Goal: Task Accomplishment & Management: Use online tool/utility

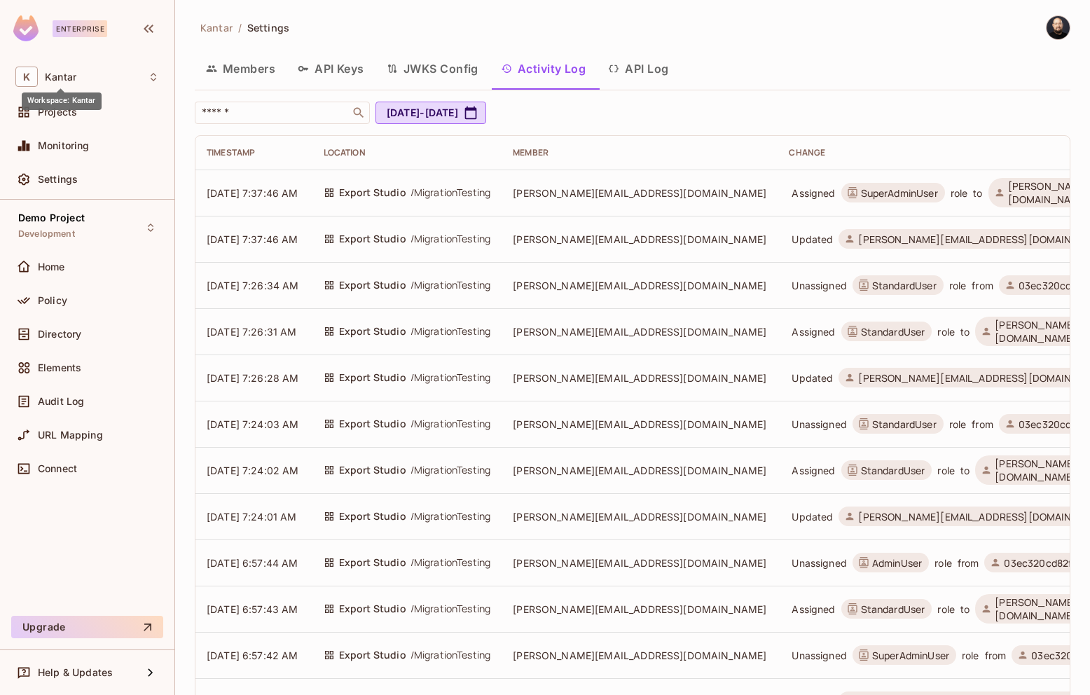
click at [64, 88] on span at bounding box center [61, 90] width 8 height 6
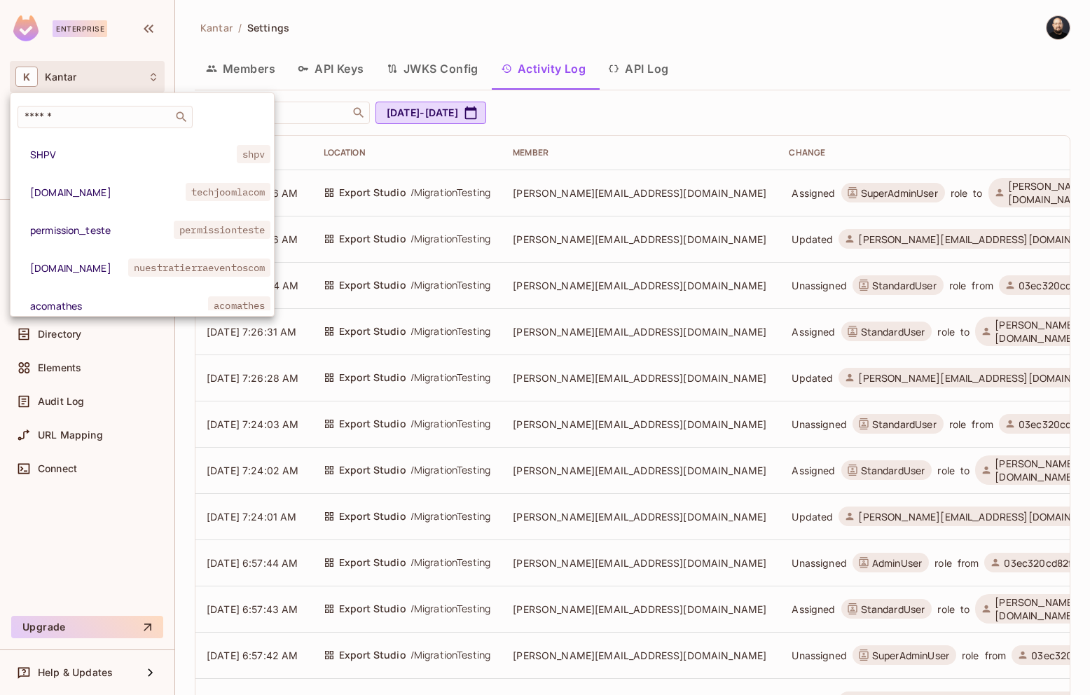
click at [99, 31] on div at bounding box center [545, 347] width 1090 height 695
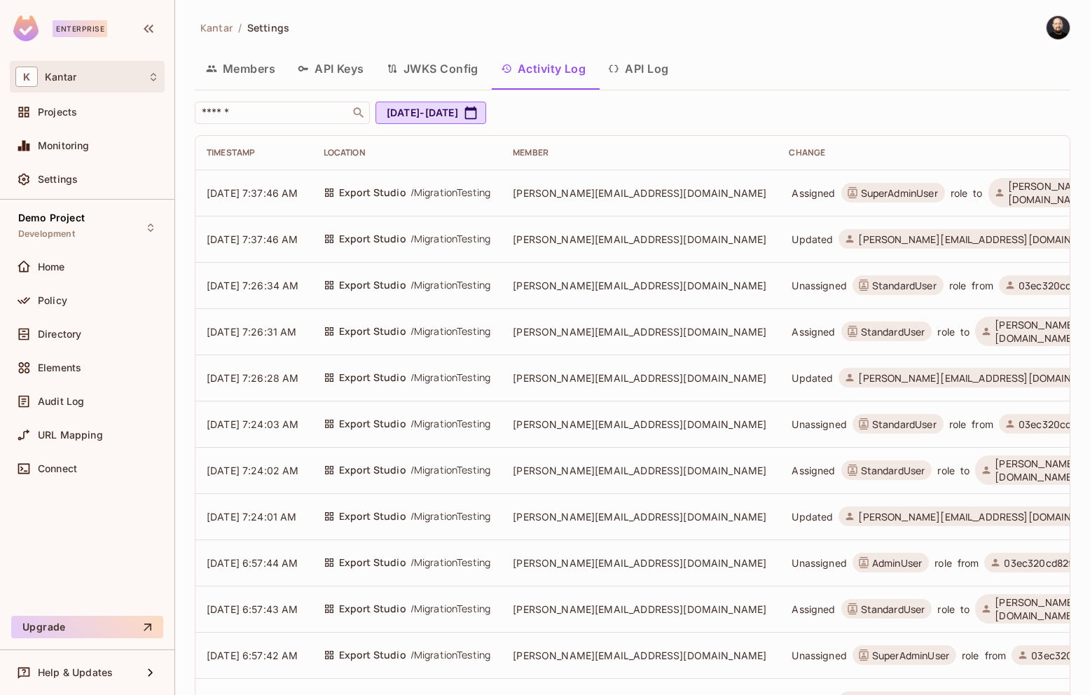
click at [55, 74] on span "Kantar" at bounding box center [61, 76] width 32 height 11
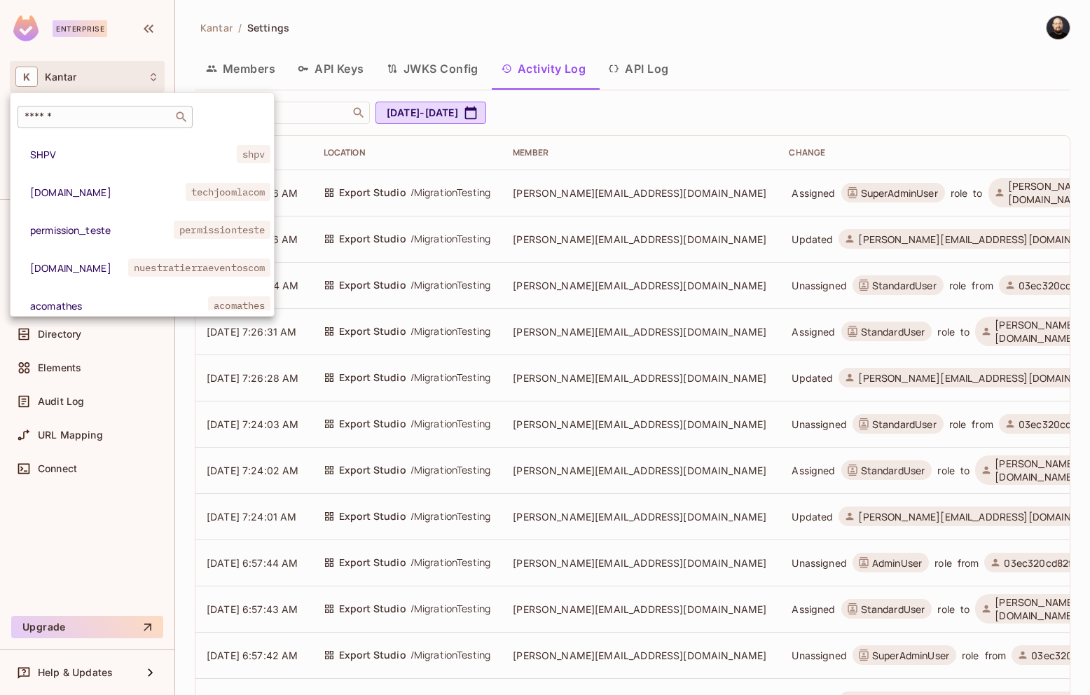
click at [91, 107] on div "​" at bounding box center [105, 117] width 175 height 22
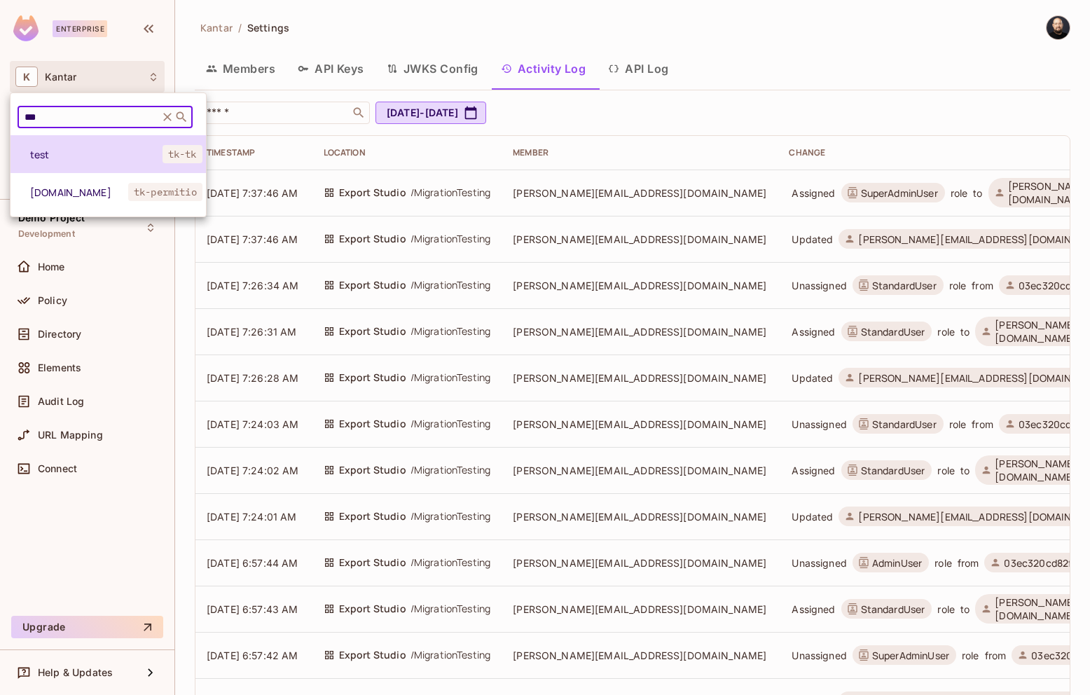
type input "***"
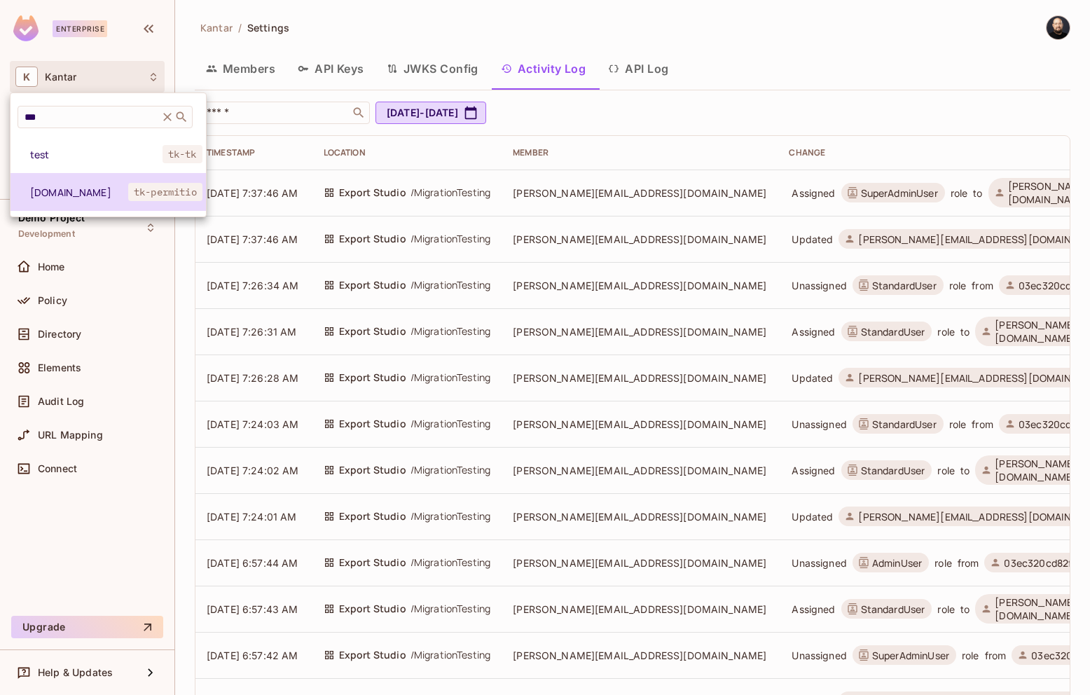
drag, startPoint x: 96, startPoint y: 153, endPoint x: 92, endPoint y: 185, distance: 32.5
click at [92, 185] on div "test tk-tk [DOMAIN_NAME] tk-permitio" at bounding box center [108, 173] width 195 height 76
click at [92, 186] on span "[DOMAIN_NAME]" at bounding box center [79, 192] width 98 height 13
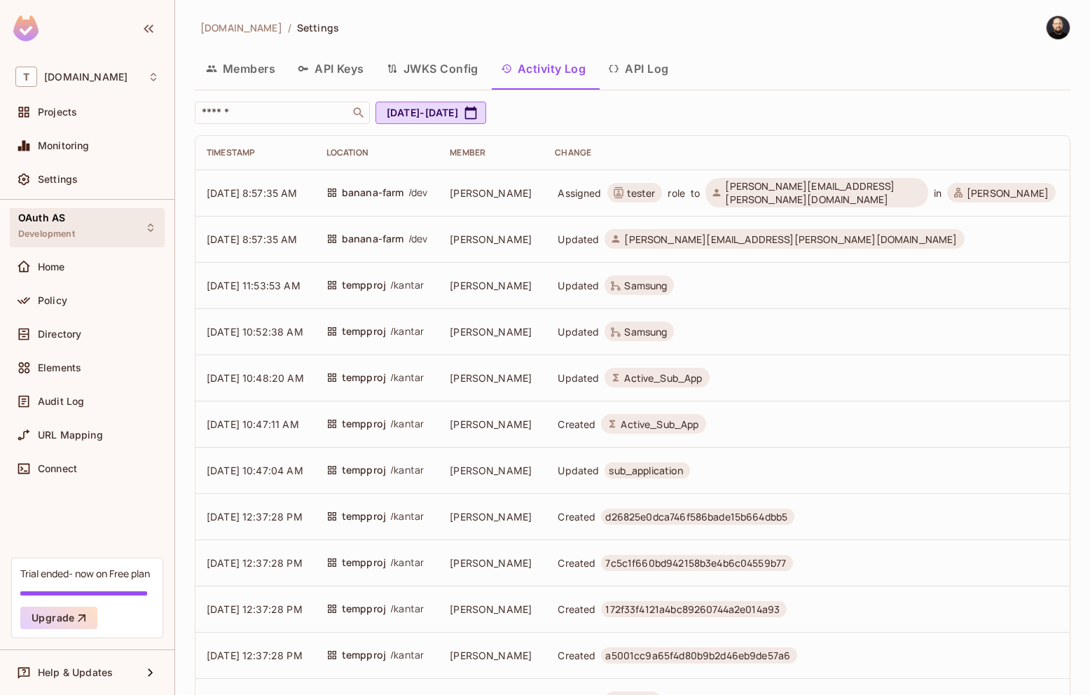
click at [130, 224] on div "OAuth AS Development" at bounding box center [87, 227] width 155 height 39
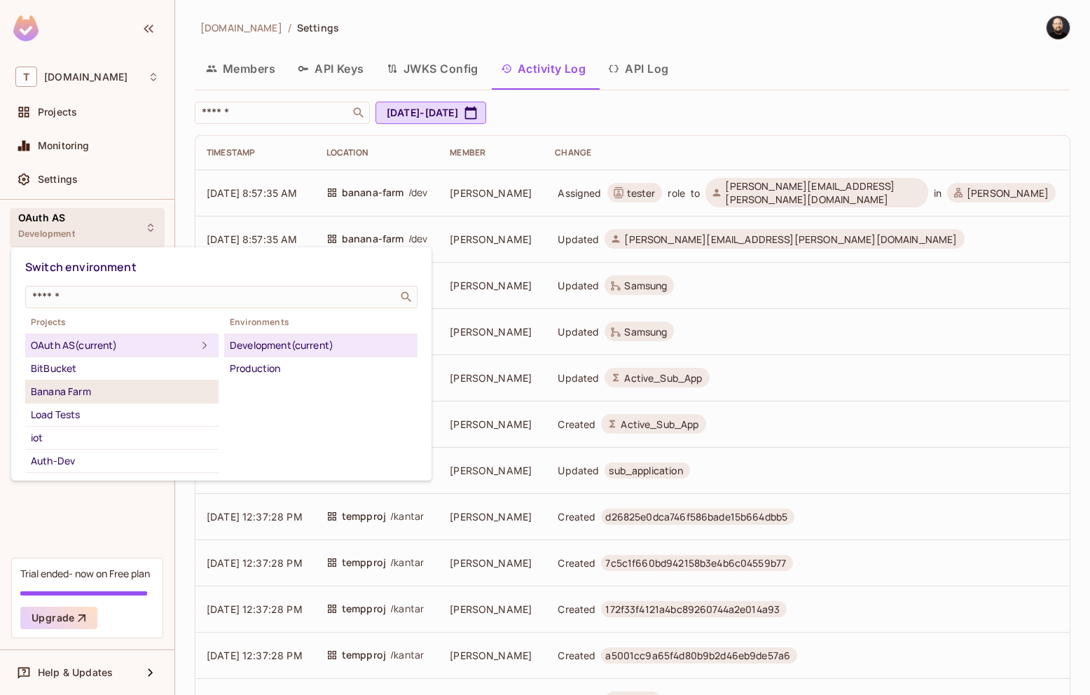
click at [121, 395] on div "Banana Farm" at bounding box center [122, 391] width 182 height 17
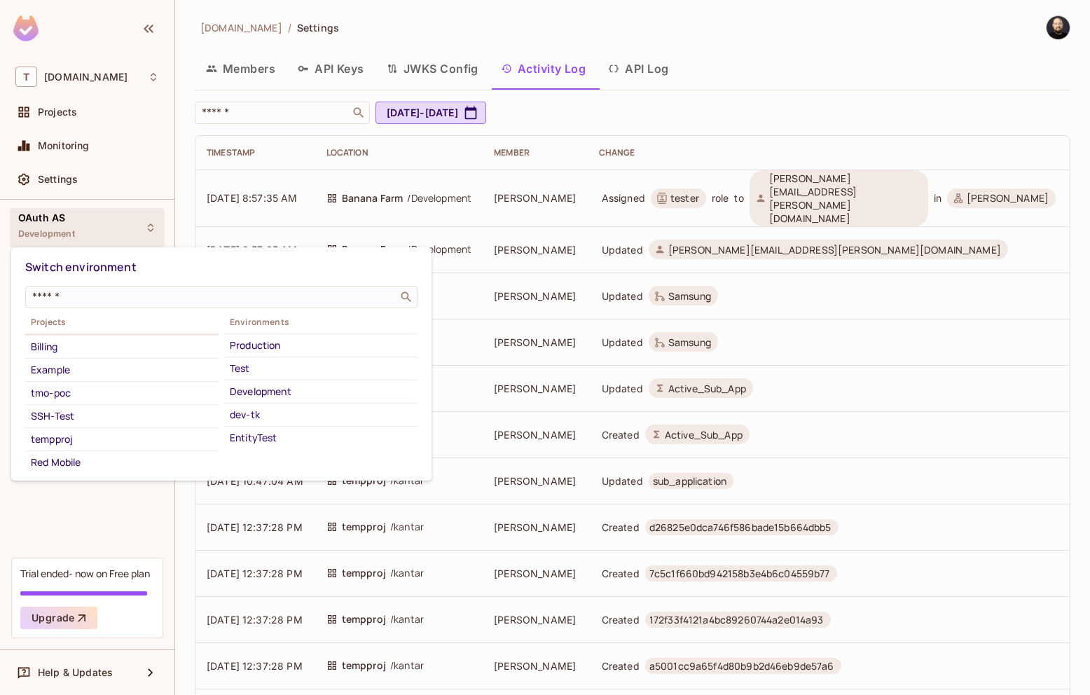
scroll to position [158, 0]
click at [151, 437] on div "tempproj" at bounding box center [122, 442] width 182 height 17
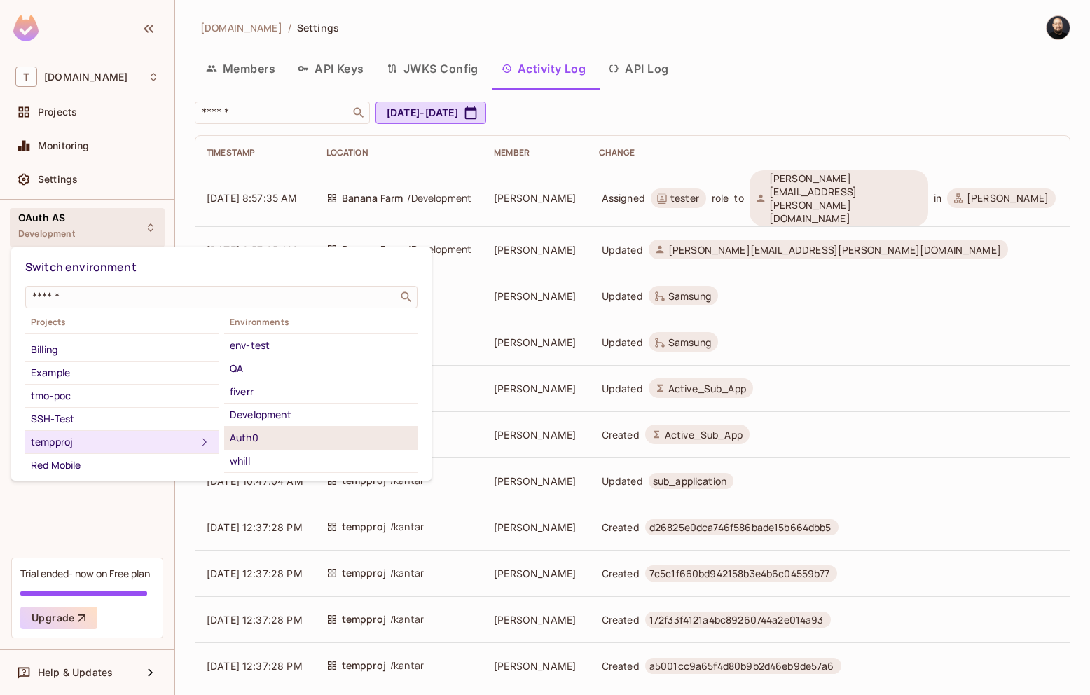
scroll to position [207, 0]
click at [300, 432] on div "kantar" at bounding box center [321, 439] width 182 height 17
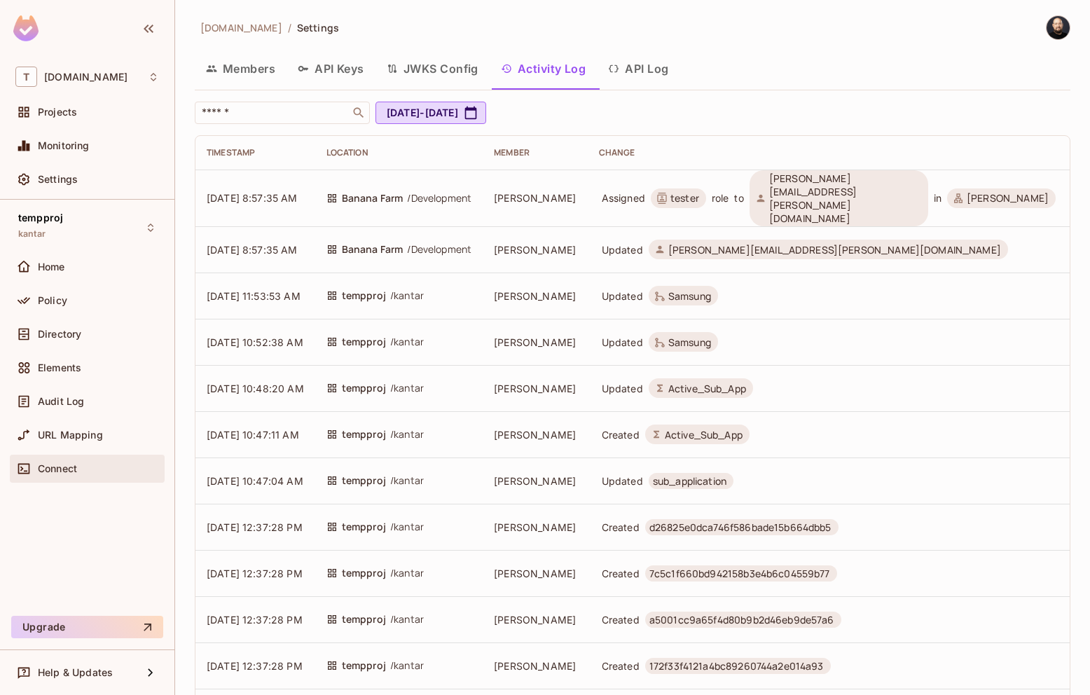
click at [75, 464] on span "Connect" at bounding box center [57, 468] width 39 height 11
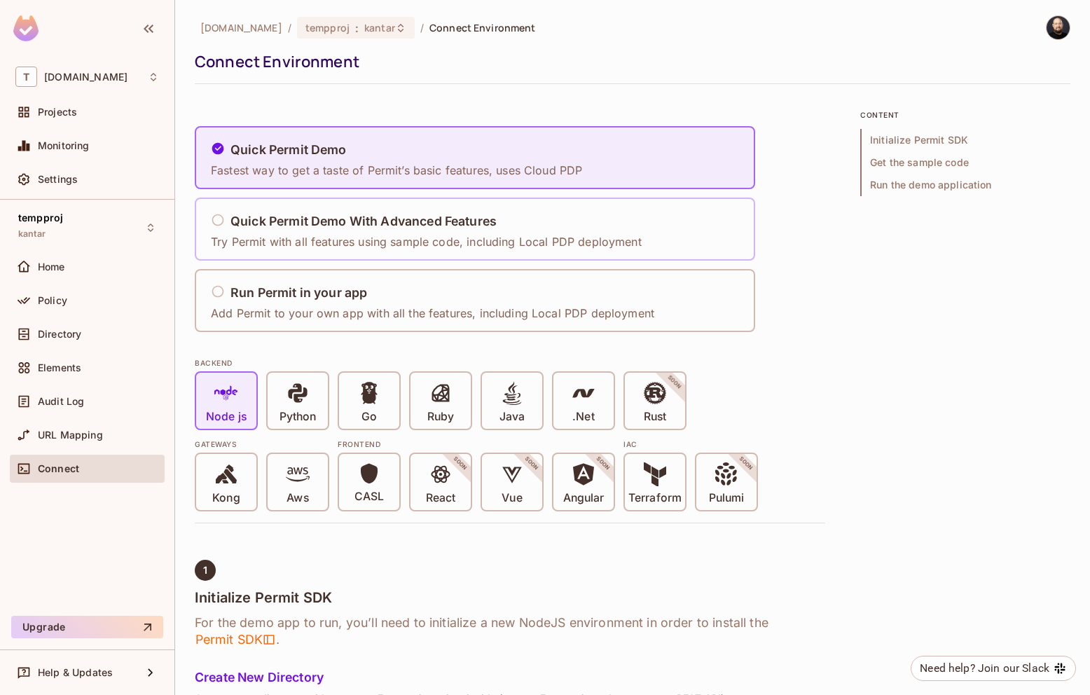
click at [304, 249] on p "Try Permit with all features using sample code, including Local PDP deployment" at bounding box center [426, 241] width 431 height 15
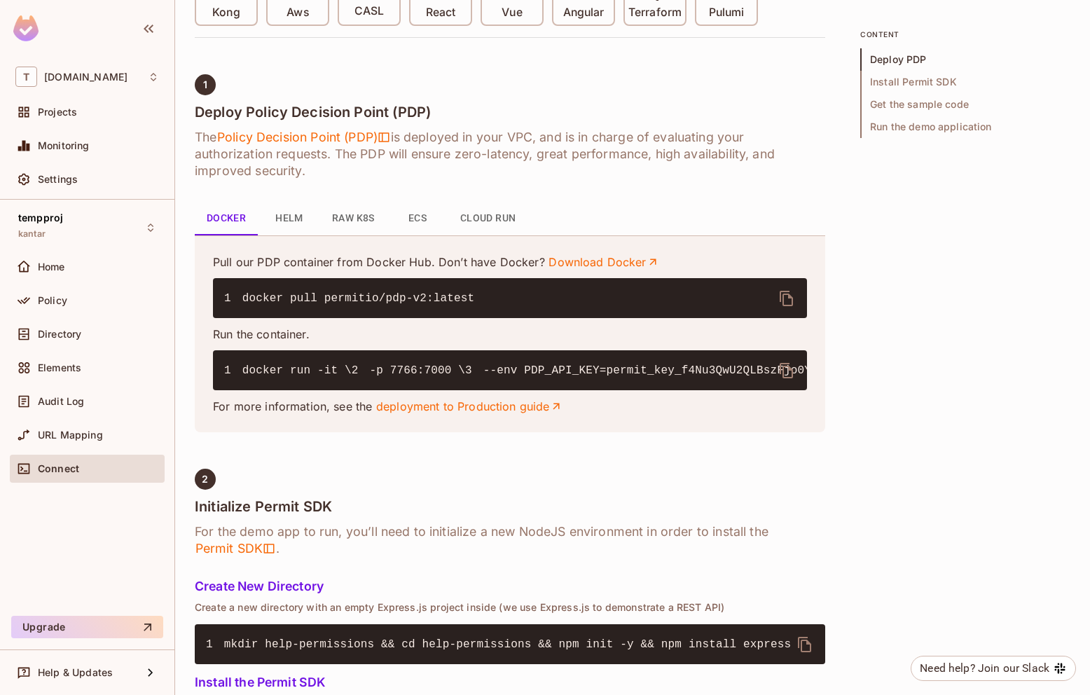
scroll to position [498, 0]
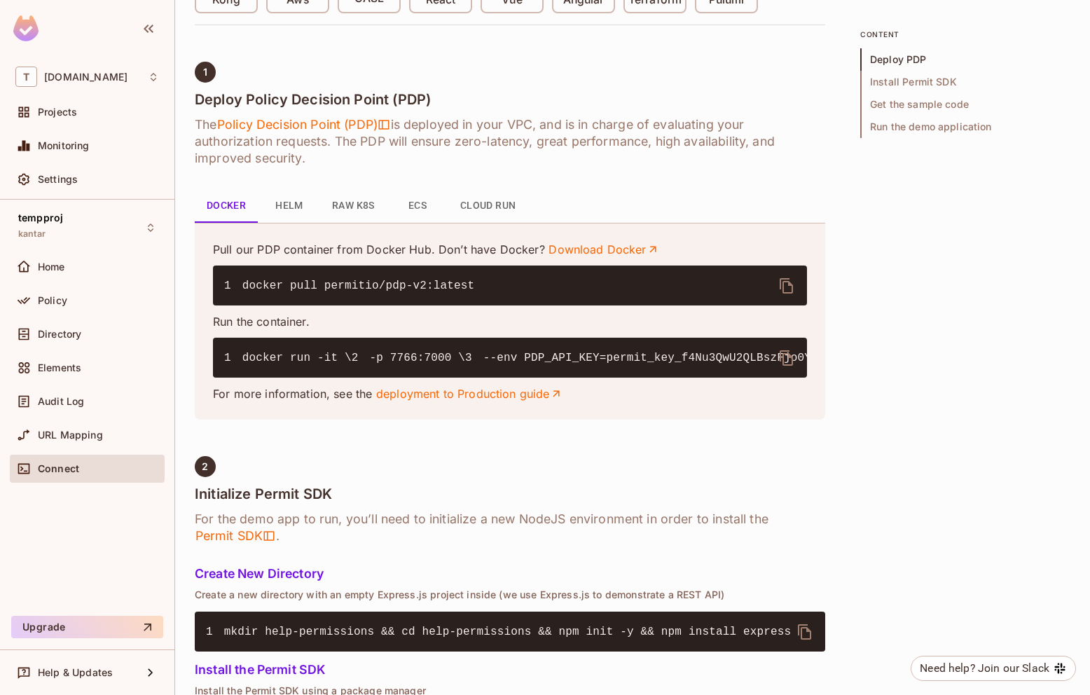
click at [785, 350] on icon "delete" at bounding box center [786, 357] width 13 height 15
click at [778, 286] on icon "delete" at bounding box center [786, 285] width 17 height 17
